Goal: Information Seeking & Learning: Find specific fact

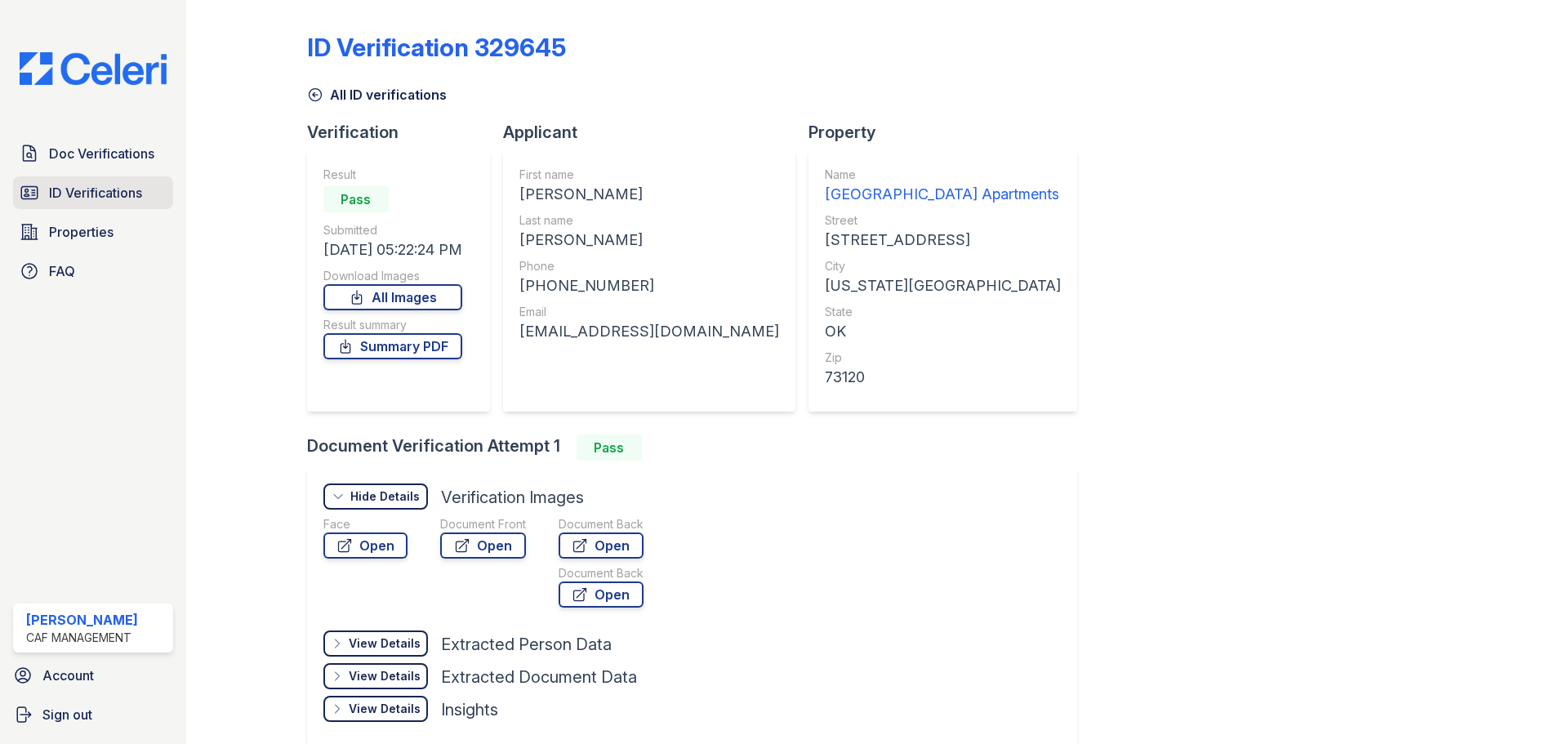
click at [115, 192] on span "ID Verifications" at bounding box center [95, 192] width 93 height 19
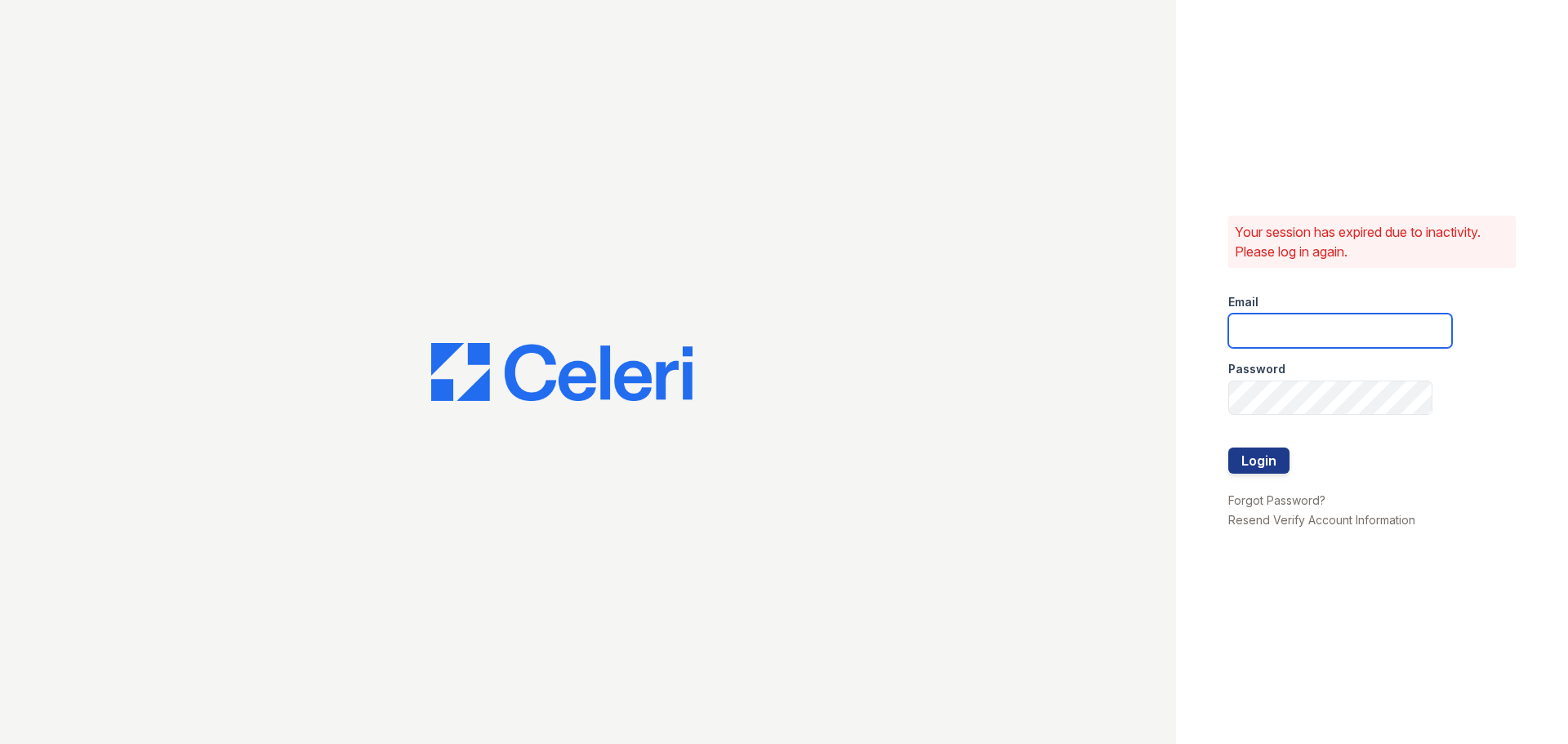
type input "pennstation3@cafmanagement.com"
click at [1255, 472] on button "Login" at bounding box center [1258, 460] width 61 height 26
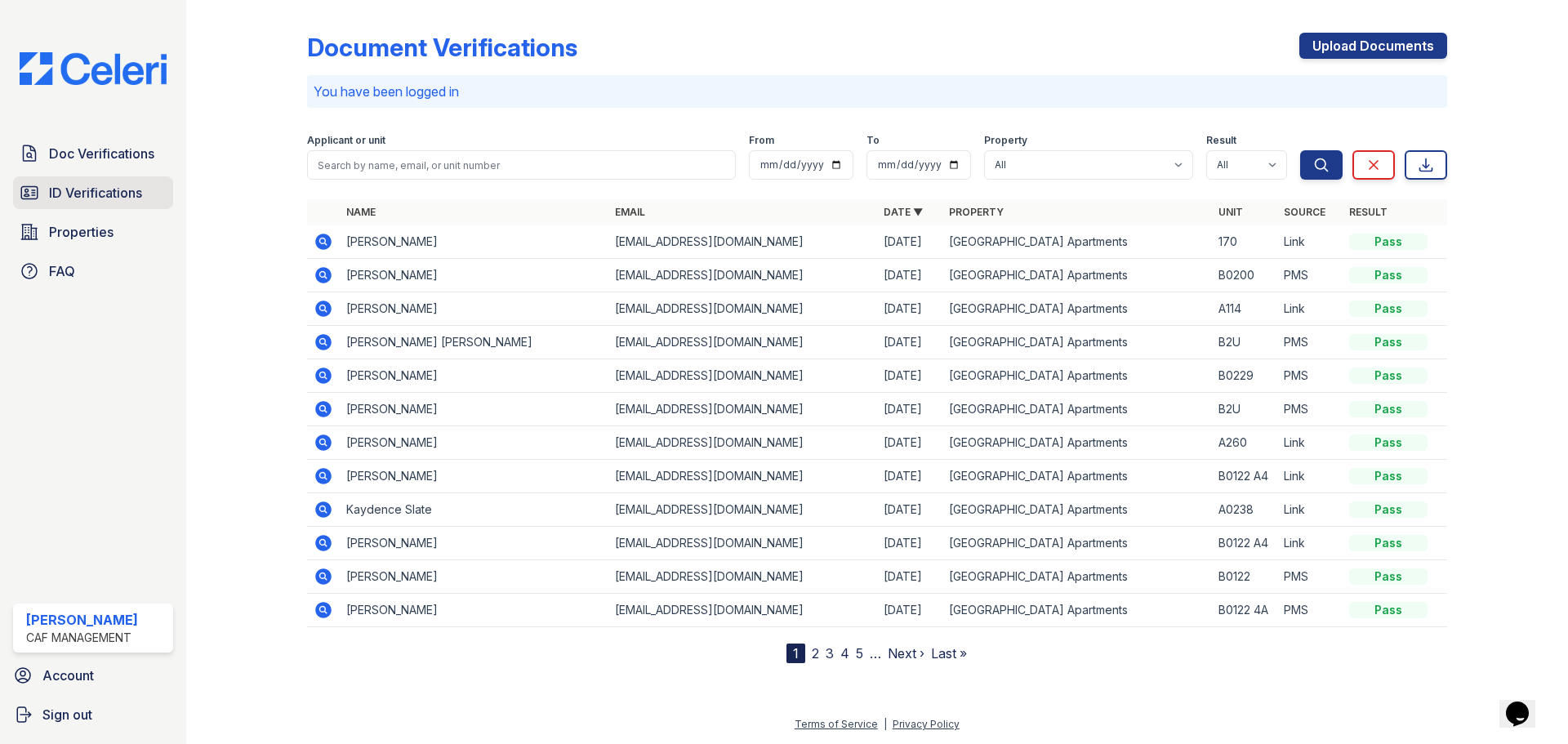
click at [142, 199] on span "ID Verifications" at bounding box center [95, 192] width 93 height 19
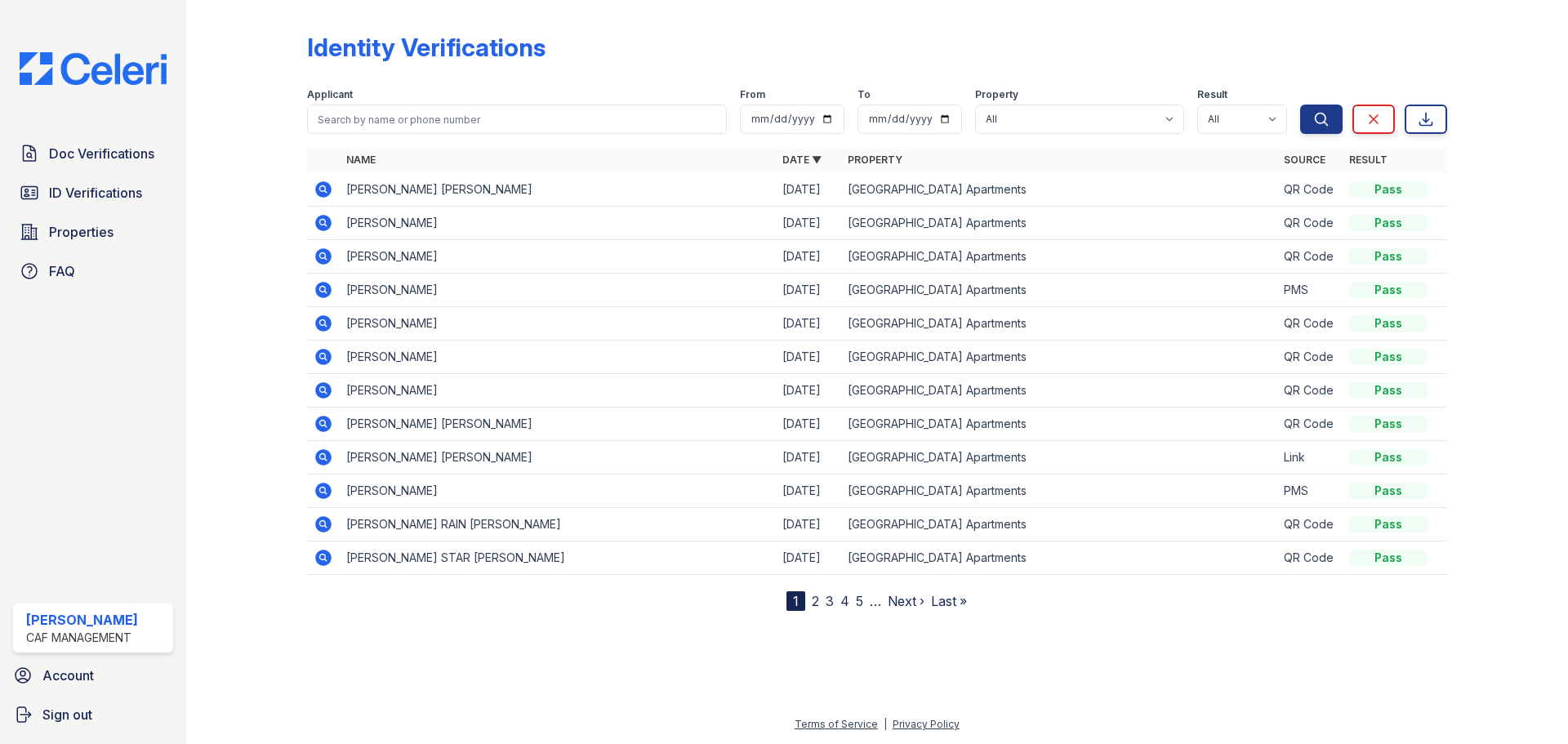
click at [323, 185] on icon at bounding box center [323, 189] width 19 height 19
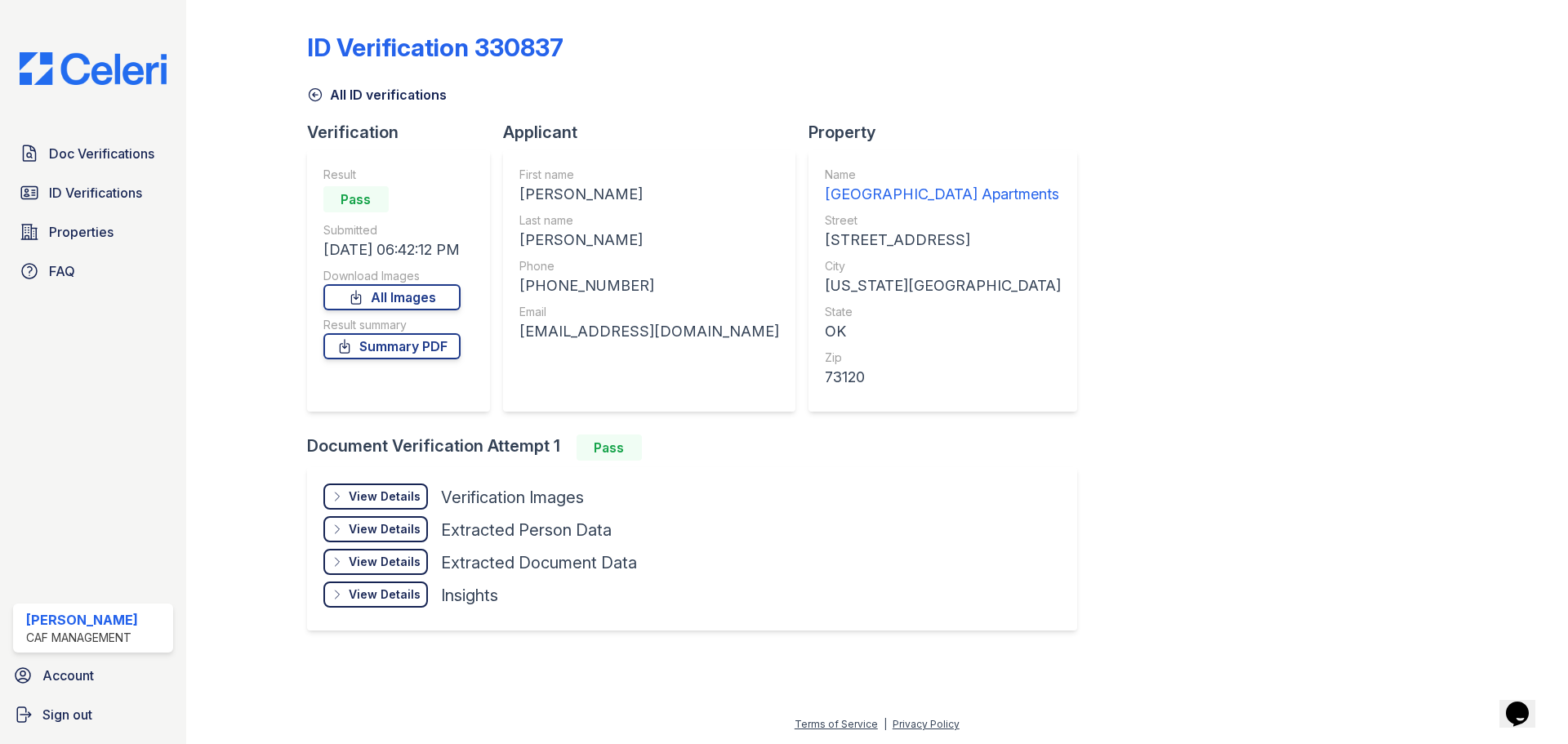
click at [378, 493] on div "View Details" at bounding box center [384, 496] width 72 height 17
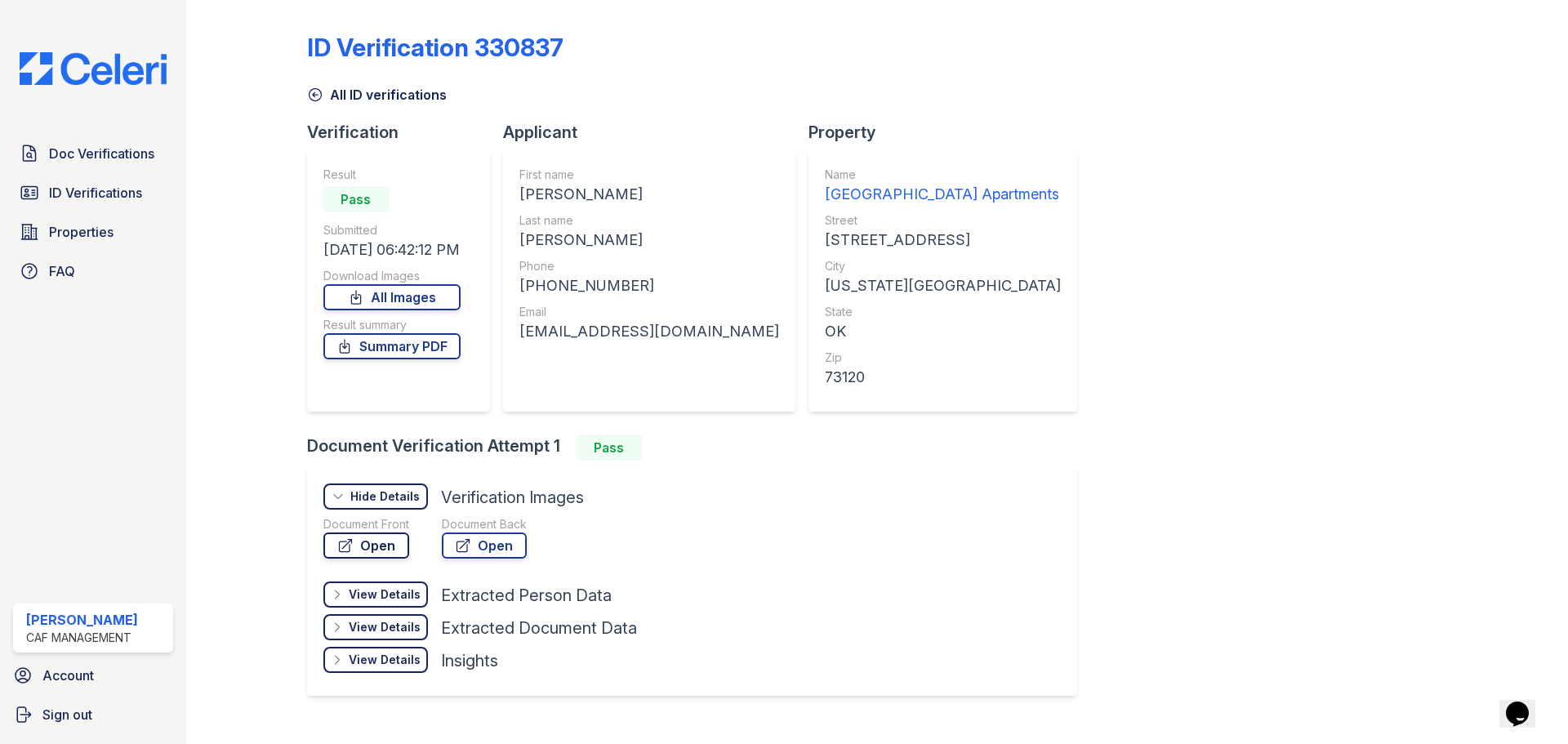
click at [383, 538] on link "Open" at bounding box center [366, 546] width 86 height 26
drag, startPoint x: 576, startPoint y: 192, endPoint x: 512, endPoint y: 186, distance: 64.3
click at [519, 190] on div "First name NAYANI LORRAINE Last name BRANTLEY Phone +14052767995 Email naybrant…" at bounding box center [649, 280] width 292 height 261
copy div "NAYANI"
drag, startPoint x: 595, startPoint y: 230, endPoint x: 521, endPoint y: 239, distance: 74.5
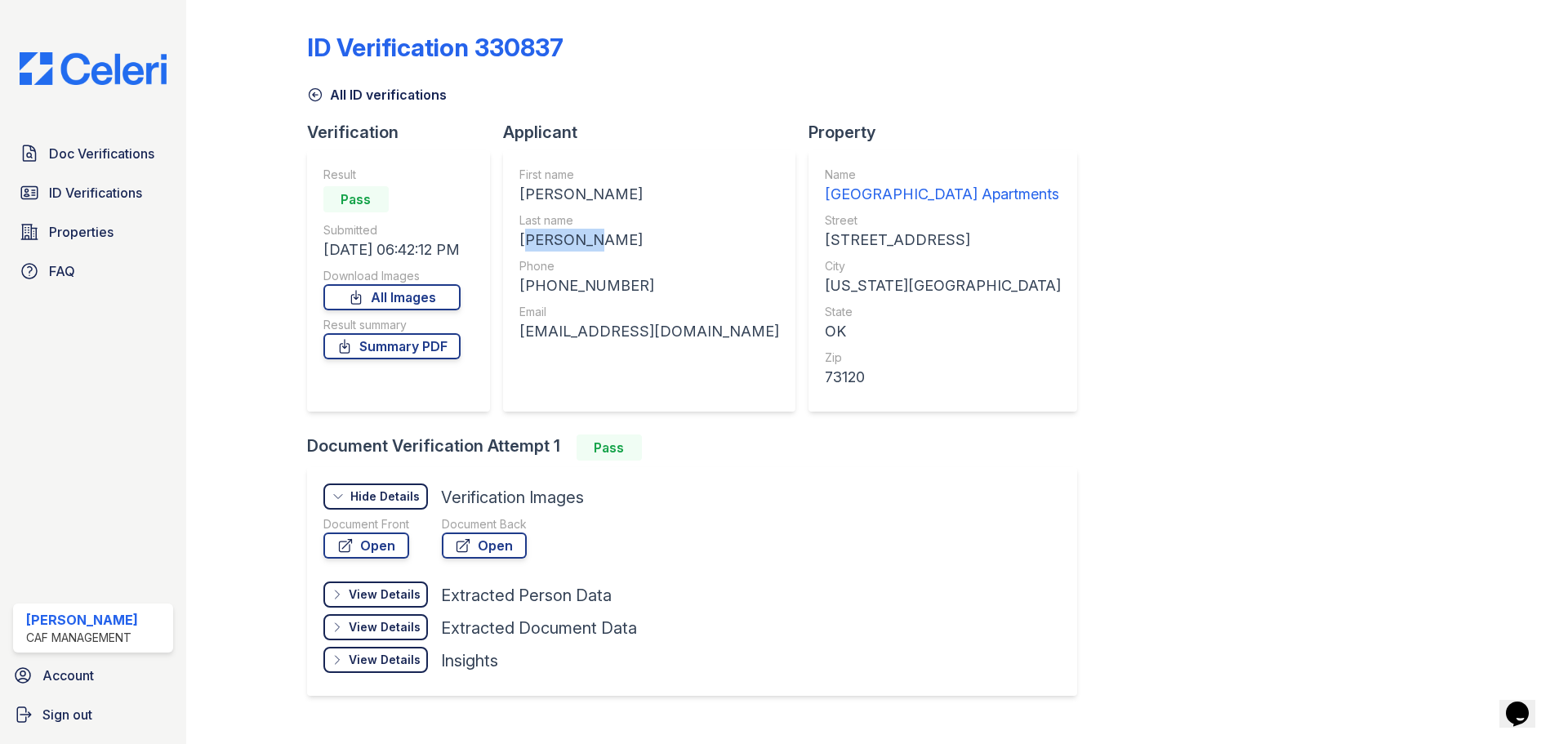
click at [521, 239] on div "First name NAYANI LORRAINE Last name BRANTLEY Phone +14052767995 Email naybrant…" at bounding box center [649, 280] width 292 height 261
copy div "BRANTLEY"
drag, startPoint x: 636, startPoint y: 279, endPoint x: 534, endPoint y: 280, distance: 102.0
click at [534, 280] on div "+14052767995" at bounding box center [649, 286] width 259 height 23
copy div "14052767995"
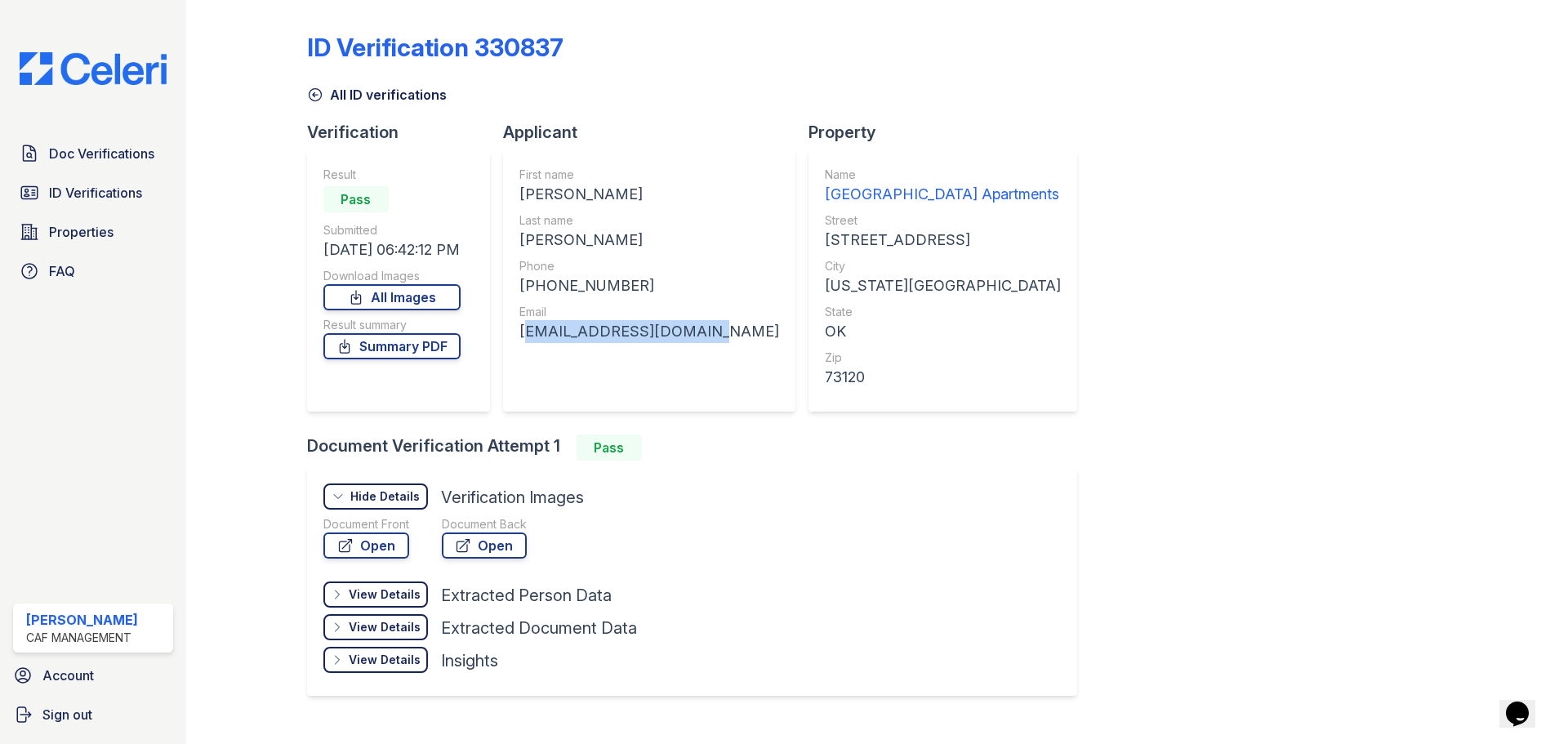
drag, startPoint x: 692, startPoint y: 339, endPoint x: 522, endPoint y: 341, distance: 170.0
click at [522, 341] on div "First name NAYANI LORRAINE Last name BRANTLEY Phone +14052767995 Email naybrant…" at bounding box center [649, 280] width 292 height 261
copy div "naybrantley1@gmail.com"
